Goal: Information Seeking & Learning: Understand process/instructions

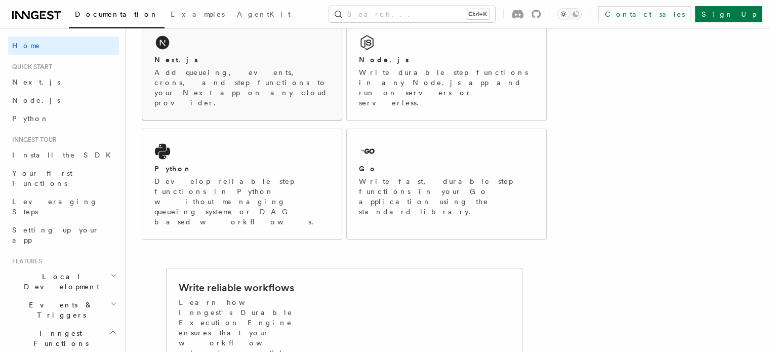
scroll to position [152, 0]
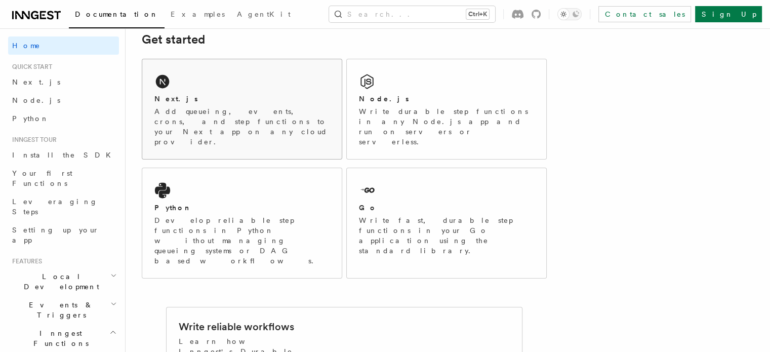
click at [241, 85] on div "Next.js Add queueing, events, crons, and step functions to your Next app on any…" at bounding box center [241, 109] width 199 height 100
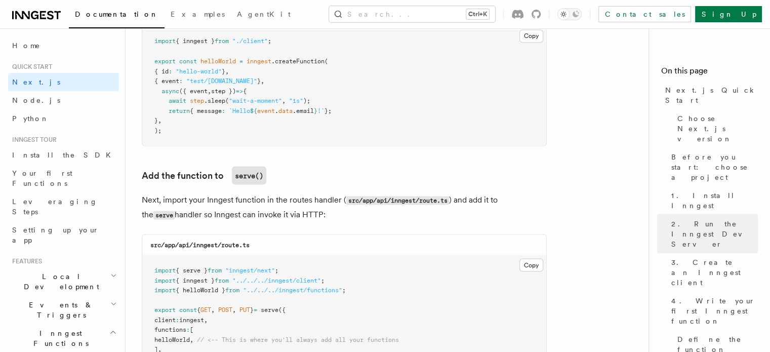
scroll to position [1620, 0]
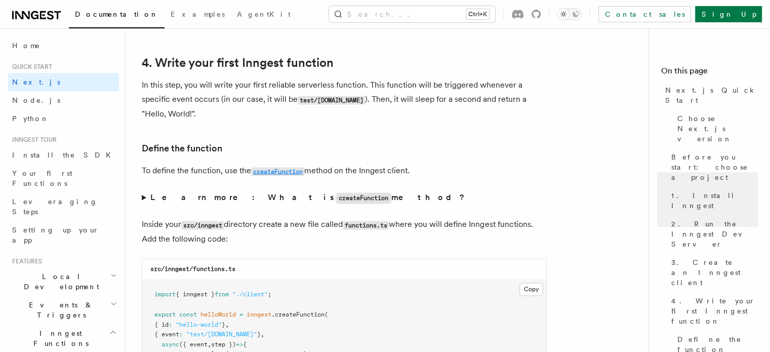
click at [294, 170] on code "createFunction" at bounding box center [277, 171] width 53 height 9
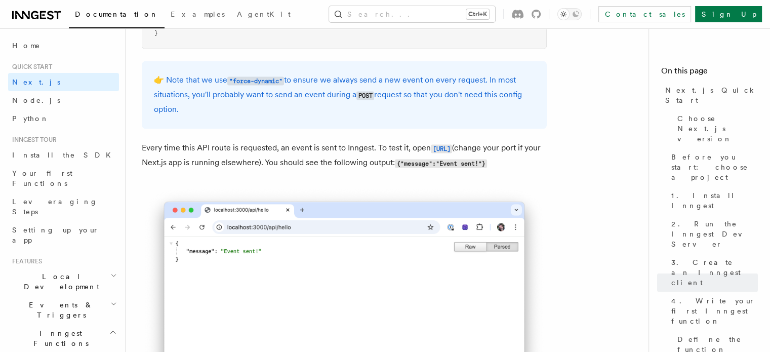
scroll to position [5670, 0]
